Goal: Transaction & Acquisition: Obtain resource

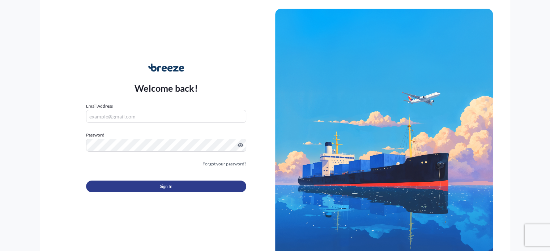
type input "[EMAIL_ADDRESS][DOMAIN_NAME]"
click at [137, 187] on button "Sign In" at bounding box center [166, 187] width 160 height 12
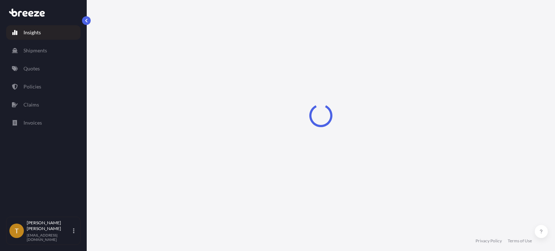
select select "2025"
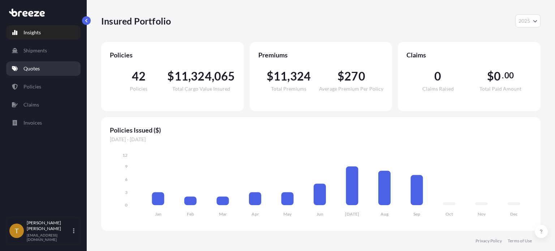
click at [39, 68] on p "Quotes" at bounding box center [31, 68] width 16 height 7
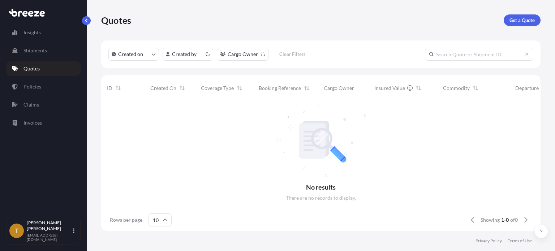
scroll to position [6, 6]
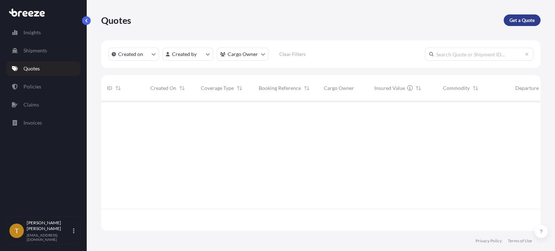
click at [528, 21] on p "Get a Quote" at bounding box center [522, 20] width 25 height 7
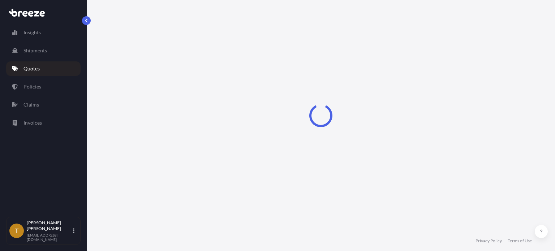
select select "Sea"
select select "1"
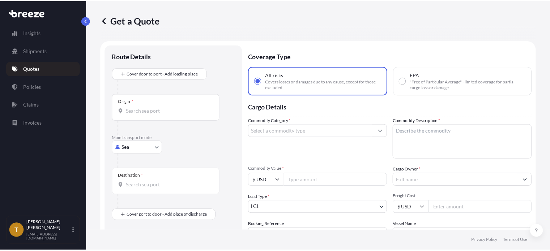
scroll to position [12, 0]
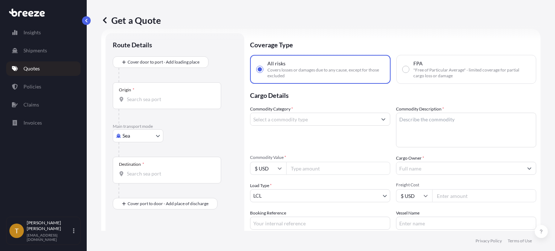
click at [157, 134] on body "Insights Shipments Quotes Policies Claims Invoices T [PERSON_NAME] [EMAIL_ADDRE…" at bounding box center [277, 152] width 555 height 305
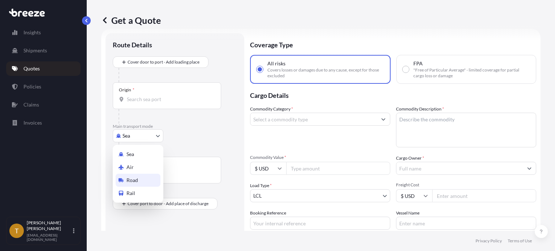
click at [141, 183] on div "Road" at bounding box center [138, 180] width 45 height 13
select select "Road"
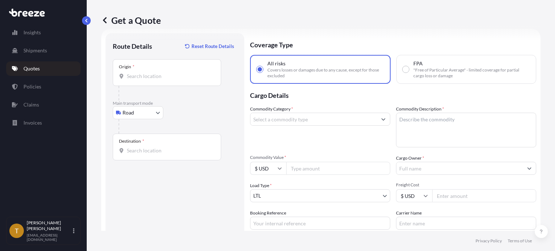
click at [160, 71] on div "Origin *" at bounding box center [167, 72] width 108 height 27
click at [160, 73] on input "Origin *" at bounding box center [169, 76] width 85 height 7
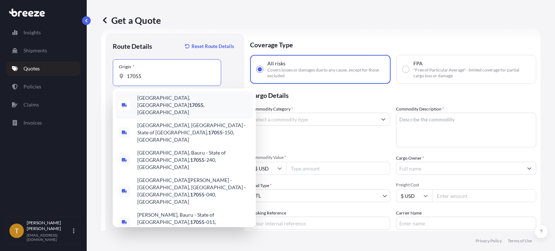
click at [152, 99] on span "[GEOGRAPHIC_DATA], [GEOGRAPHIC_DATA] 17055 , [GEOGRAPHIC_DATA]" at bounding box center [193, 105] width 113 height 22
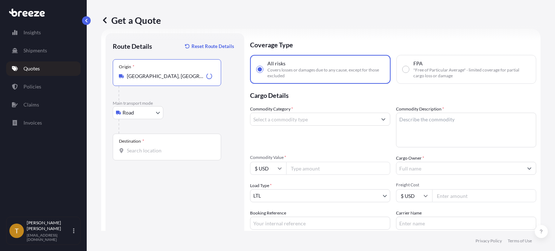
type input "[GEOGRAPHIC_DATA], [GEOGRAPHIC_DATA] 17055, [GEOGRAPHIC_DATA]"
click at [147, 153] on input "Destination *" at bounding box center [169, 150] width 85 height 7
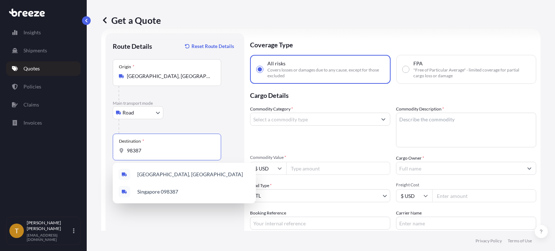
click at [145, 150] on input "98387" at bounding box center [169, 150] width 85 height 7
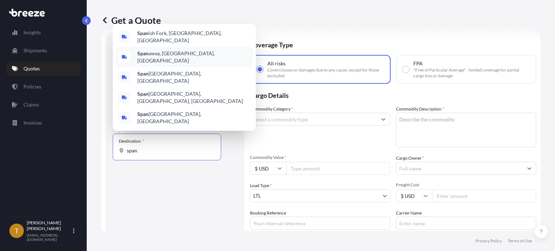
click at [150, 64] on span "Span away, [GEOGRAPHIC_DATA], [GEOGRAPHIC_DATA]" at bounding box center [193, 57] width 113 height 14
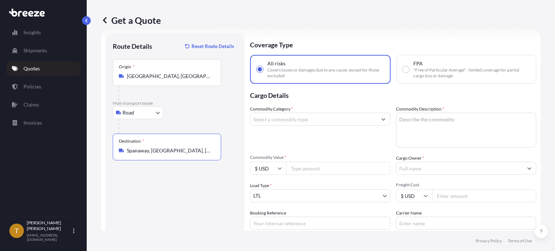
type input "Spanaway, [GEOGRAPHIC_DATA], [GEOGRAPHIC_DATA]"
click at [383, 118] on button "Show suggestions" at bounding box center [383, 119] width 13 height 13
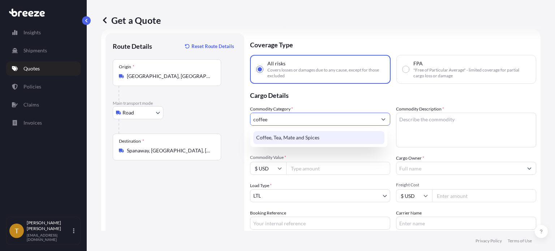
click at [276, 140] on div "Coffee, Tea, Mate and Spices" at bounding box center [318, 137] width 131 height 13
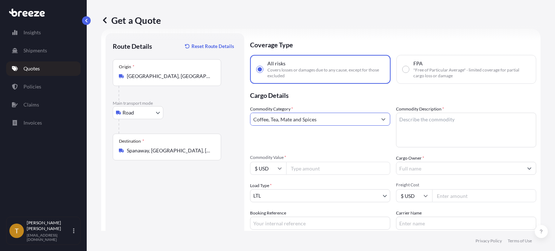
type input "Coffee, Tea, Mate and Spices"
drag, startPoint x: 426, startPoint y: 120, endPoint x: 425, endPoint y: 125, distance: 5.8
click at [426, 120] on textarea "Commodity Description *" at bounding box center [466, 130] width 140 height 35
type textarea "G"
type textarea "coffee"
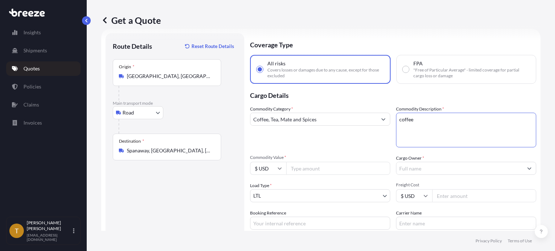
click at [308, 168] on input "Commodity Value *" at bounding box center [338, 168] width 104 height 13
type input "252907"
click at [432, 170] on input "Cargo Owner *" at bounding box center [460, 168] width 127 height 13
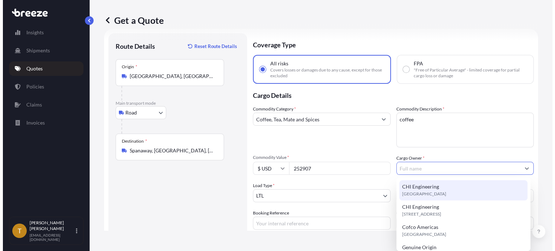
scroll to position [36, 0]
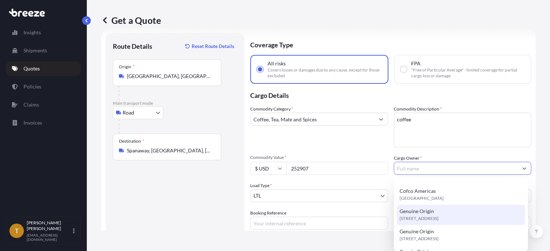
click at [416, 210] on span "Genuine Origin" at bounding box center [416, 211] width 34 height 7
type input "Genuine Origin"
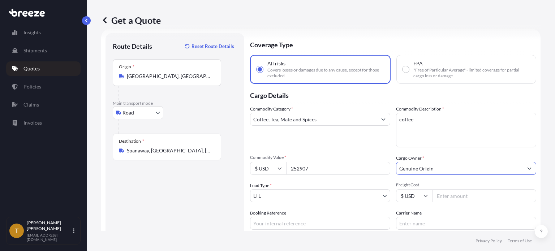
click at [383, 194] on body "15 options available. Insights Shipments Quotes Policies Claims Invoices T [PER…" at bounding box center [277, 152] width 555 height 305
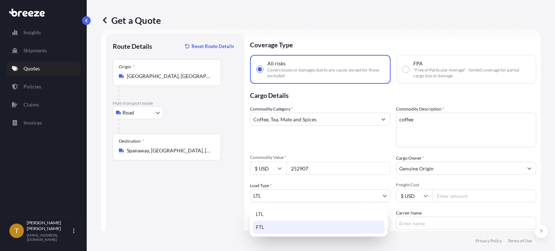
click at [297, 223] on div "FTL" at bounding box center [319, 227] width 132 height 13
select select "2"
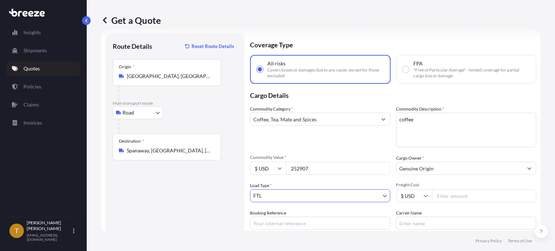
click at [456, 194] on input "Freight Cost" at bounding box center [484, 195] width 104 height 13
type input "4850"
type input "PA to [GEOGRAPHIC_DATA]"
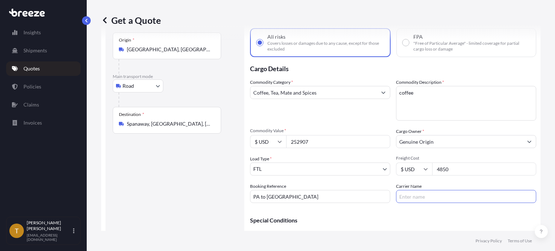
scroll to position [77, 0]
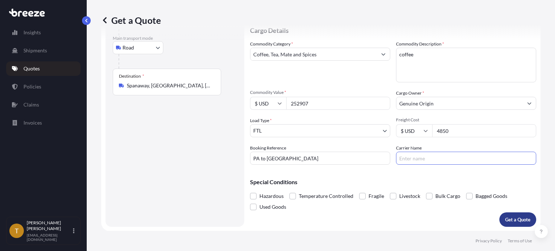
click at [511, 218] on p "Get a Quote" at bounding box center [517, 219] width 25 height 7
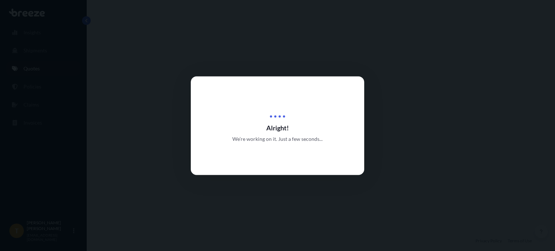
select select "Road"
select select "2"
